Goal: Information Seeking & Learning: Learn about a topic

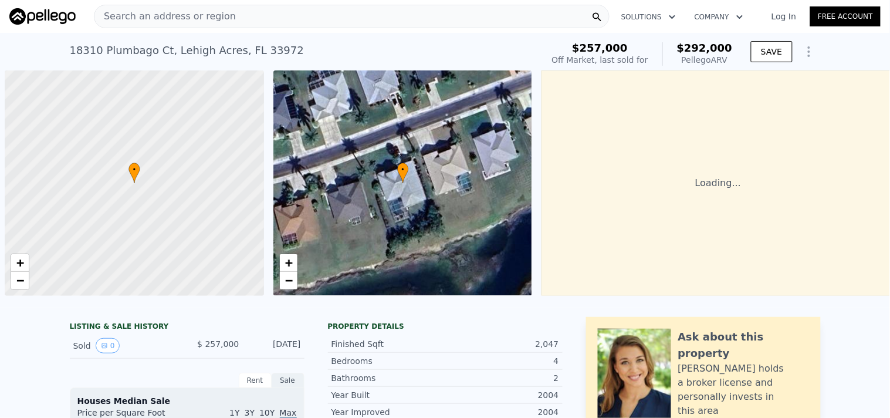
scroll to position [0, 4]
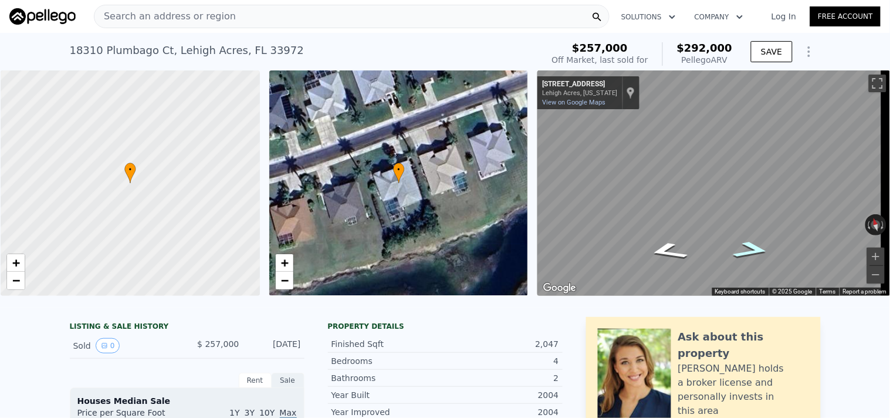
click at [742, 249] on icon "Go East, Heron Pond Dr" at bounding box center [752, 250] width 69 height 26
click at [657, 242] on icon "Go Northwest, Heron Pond Dr" at bounding box center [667, 243] width 69 height 26
click at [506, 168] on div "• + − • + − ← Move left → Move right ↑ Move up ↓ Move down + Zoom in - Zoom out…" at bounding box center [445, 182] width 890 height 225
click at [527, 170] on div "• + − • + − ← Move left → Move right ↑ Move up ↓ Move down + Zoom in - Zoom out…" at bounding box center [445, 182] width 890 height 225
click at [481, 146] on div "• + − • + − ← Move left → Move right ↑ Move up ↓ Move down + Zoom in - Zoom out…" at bounding box center [445, 182] width 890 height 225
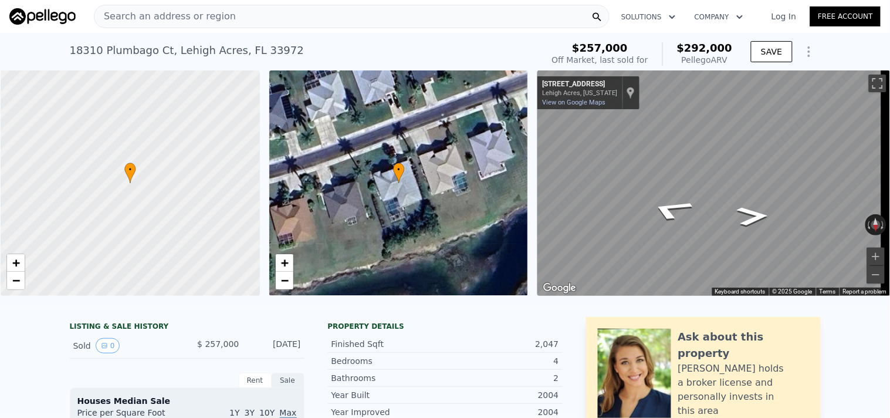
click at [479, 138] on div "• + − • + − ← Move left → Move right ↑ Move up ↓ Move down + Zoom in - Zoom out…" at bounding box center [445, 182] width 890 height 225
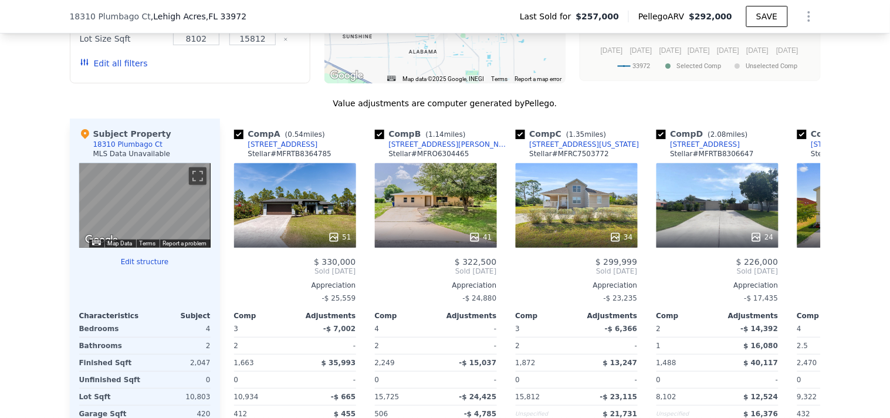
scroll to position [1133, 0]
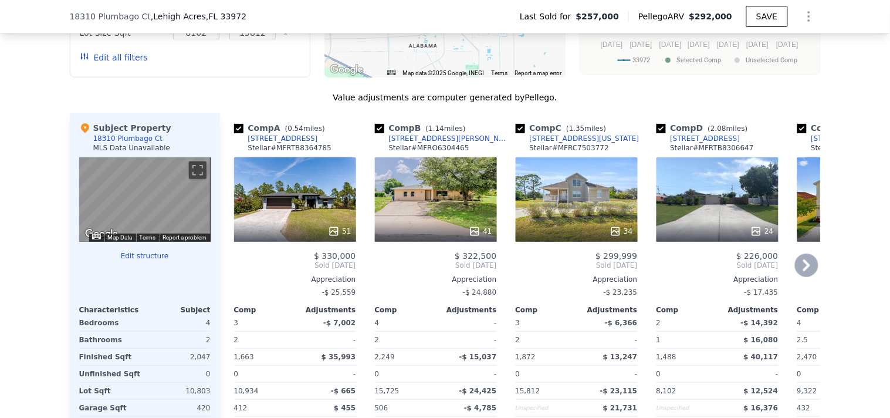
click at [425, 227] on div "41" at bounding box center [436, 199] width 122 height 84
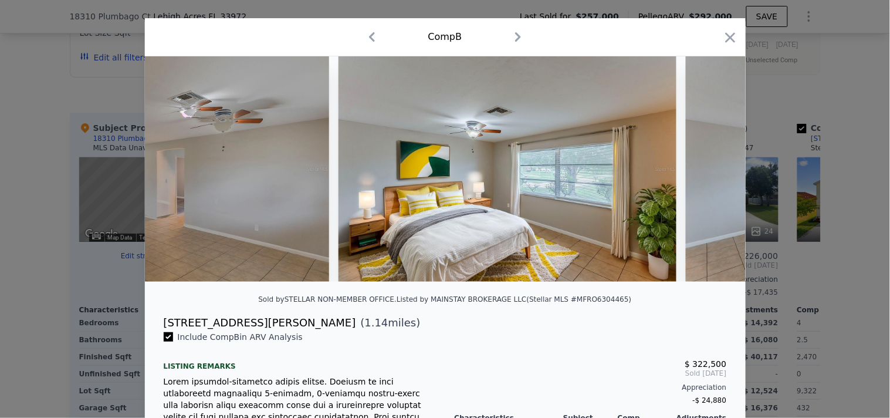
scroll to position [0, 6900]
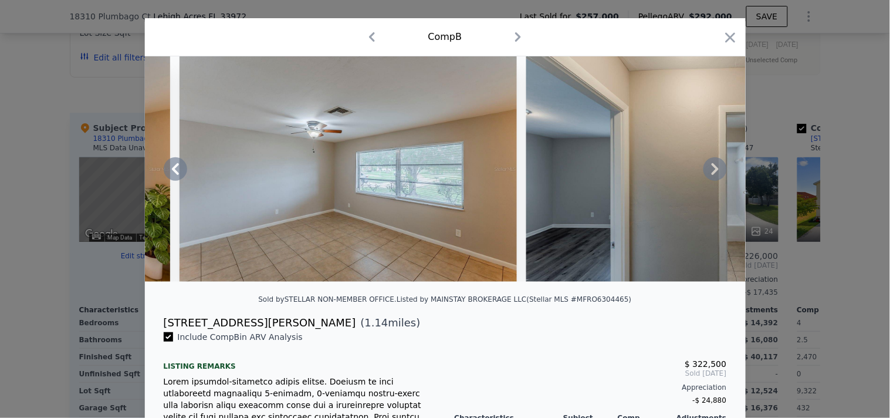
drag, startPoint x: 584, startPoint y: 292, endPoint x: 627, endPoint y: 289, distance: 42.3
click at [627, 289] on div at bounding box center [445, 173] width 601 height 235
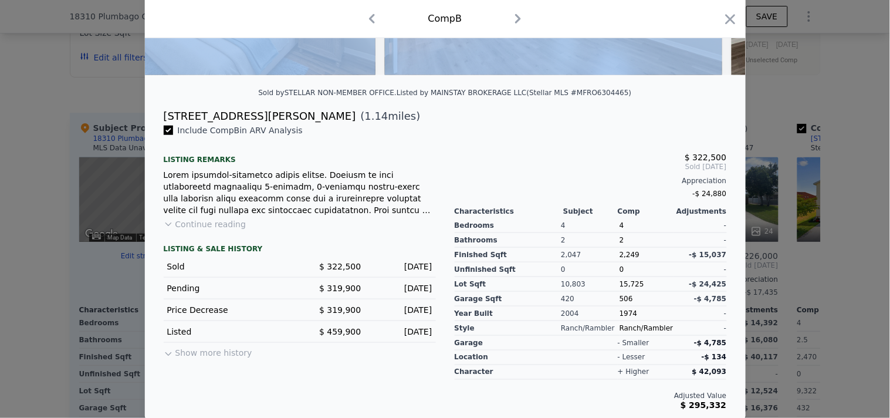
scroll to position [238, 0]
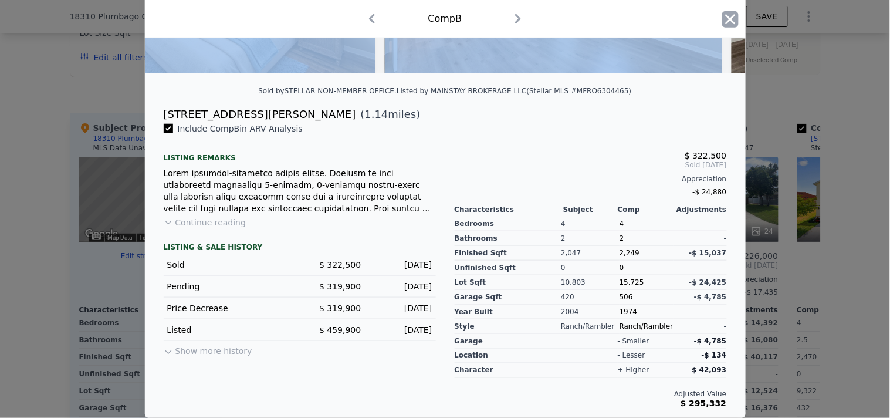
click at [722, 22] on icon "button" at bounding box center [730, 19] width 16 height 16
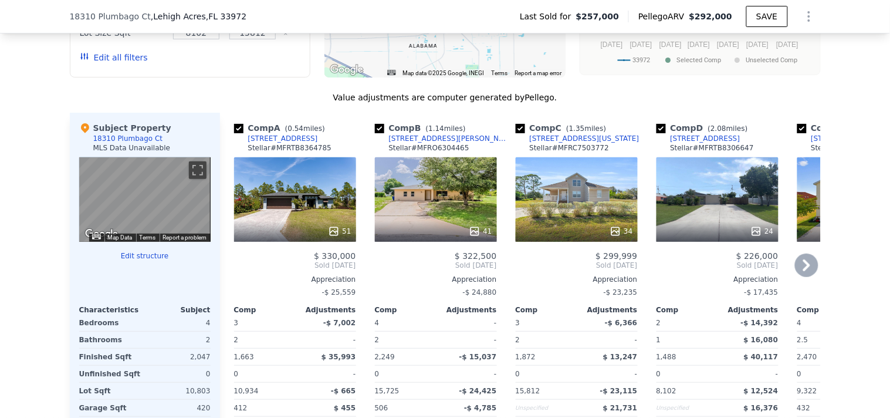
click at [806, 270] on icon at bounding box center [806, 264] width 23 height 23
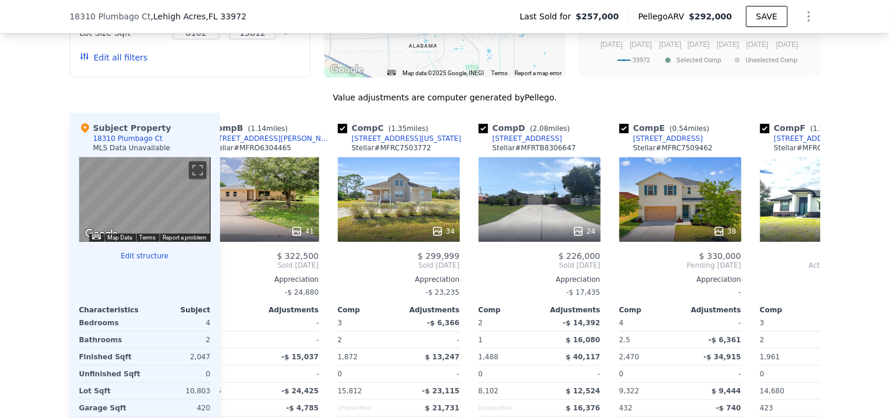
scroll to position [0, 282]
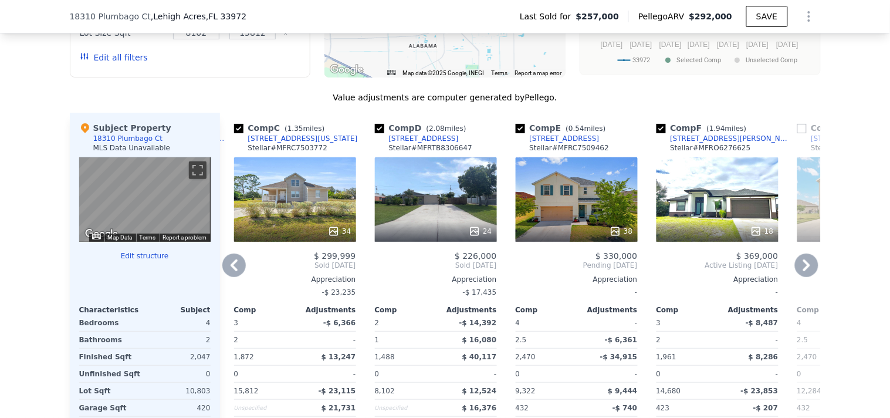
click at [802, 272] on icon at bounding box center [806, 264] width 23 height 23
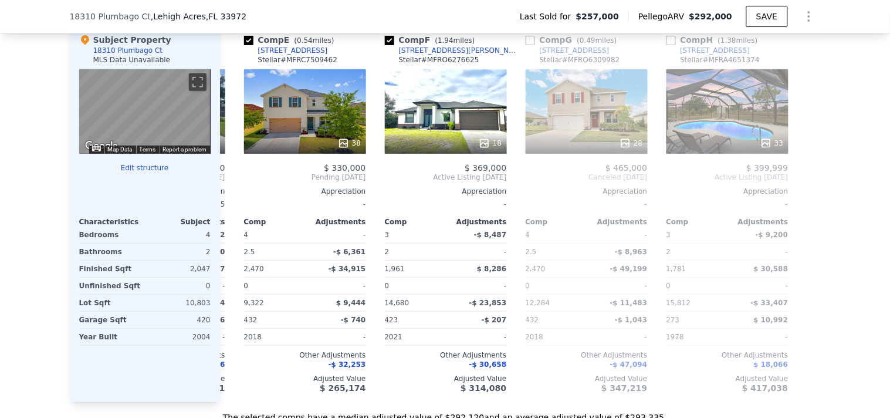
scroll to position [1177, 0]
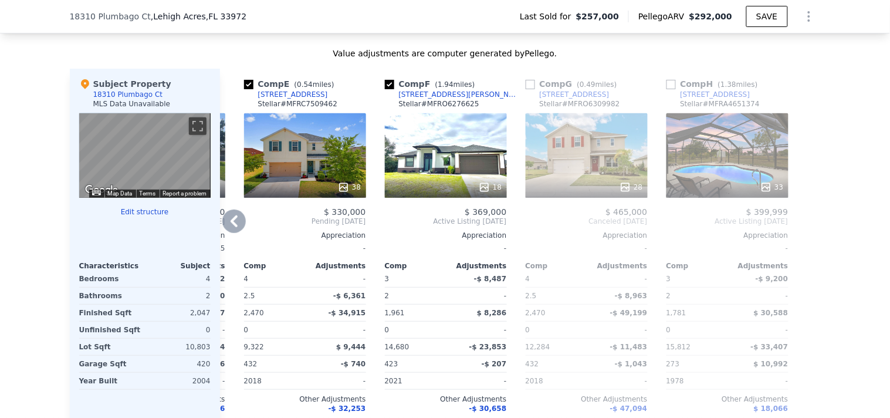
click at [694, 166] on div "33" at bounding box center [728, 155] width 122 height 84
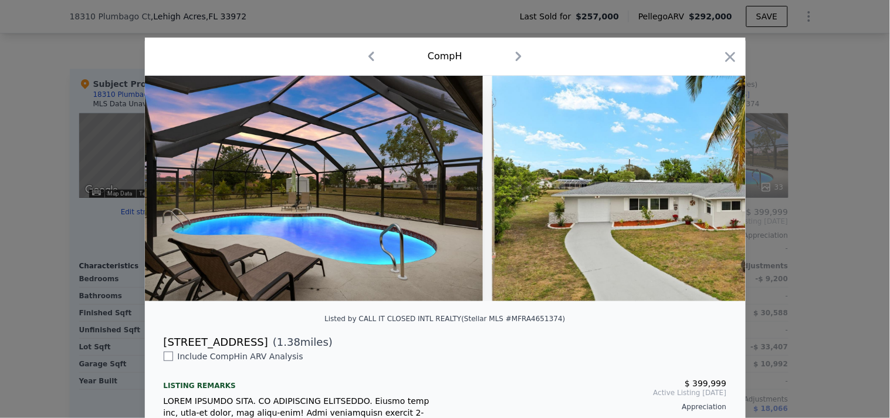
click at [722, 67] on div at bounding box center [730, 59] width 16 height 21
click at [728, 62] on icon "button" at bounding box center [730, 57] width 16 height 16
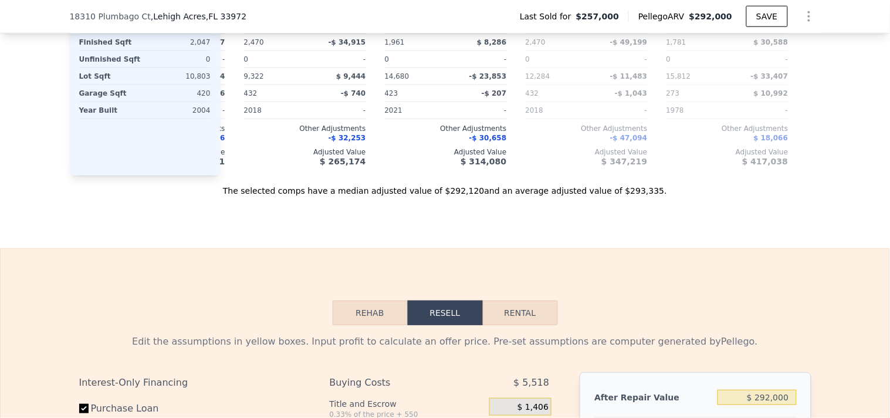
scroll to position [290, 0]
